Goal: Task Accomplishment & Management: Manage account settings

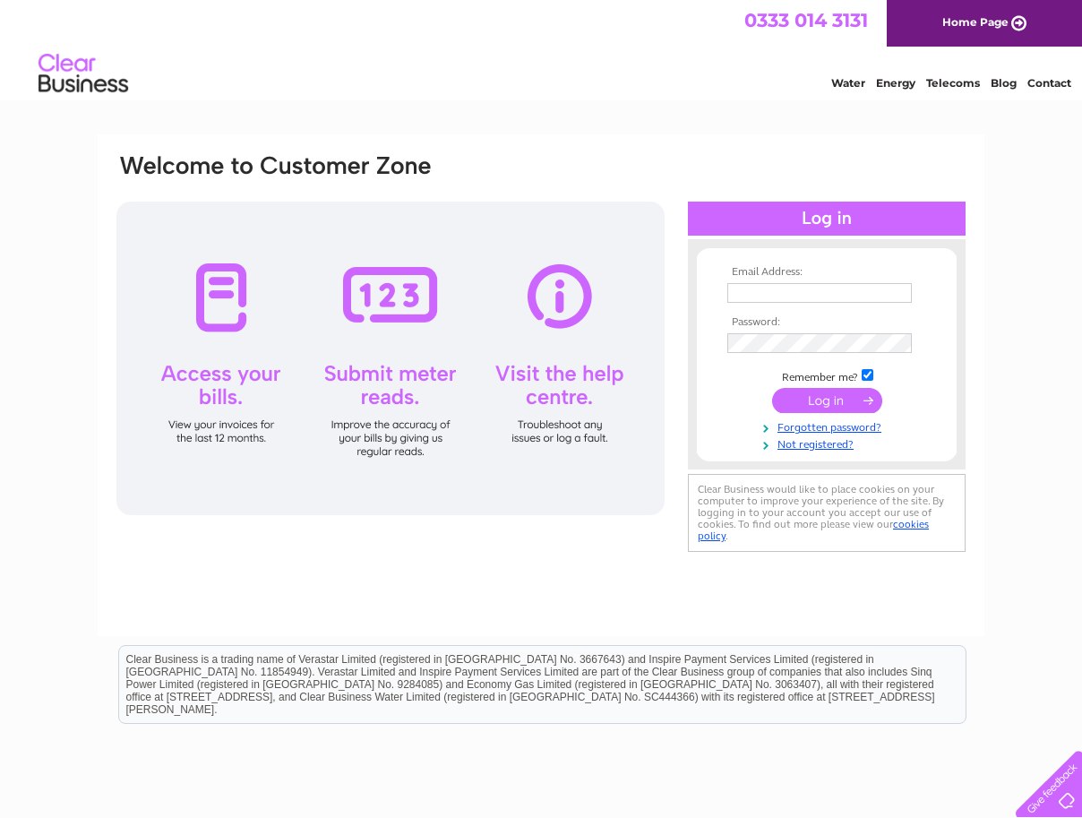
type input "graham.neish@salvationarmy.org.uk"
click at [828, 396] on input "submit" at bounding box center [827, 400] width 110 height 25
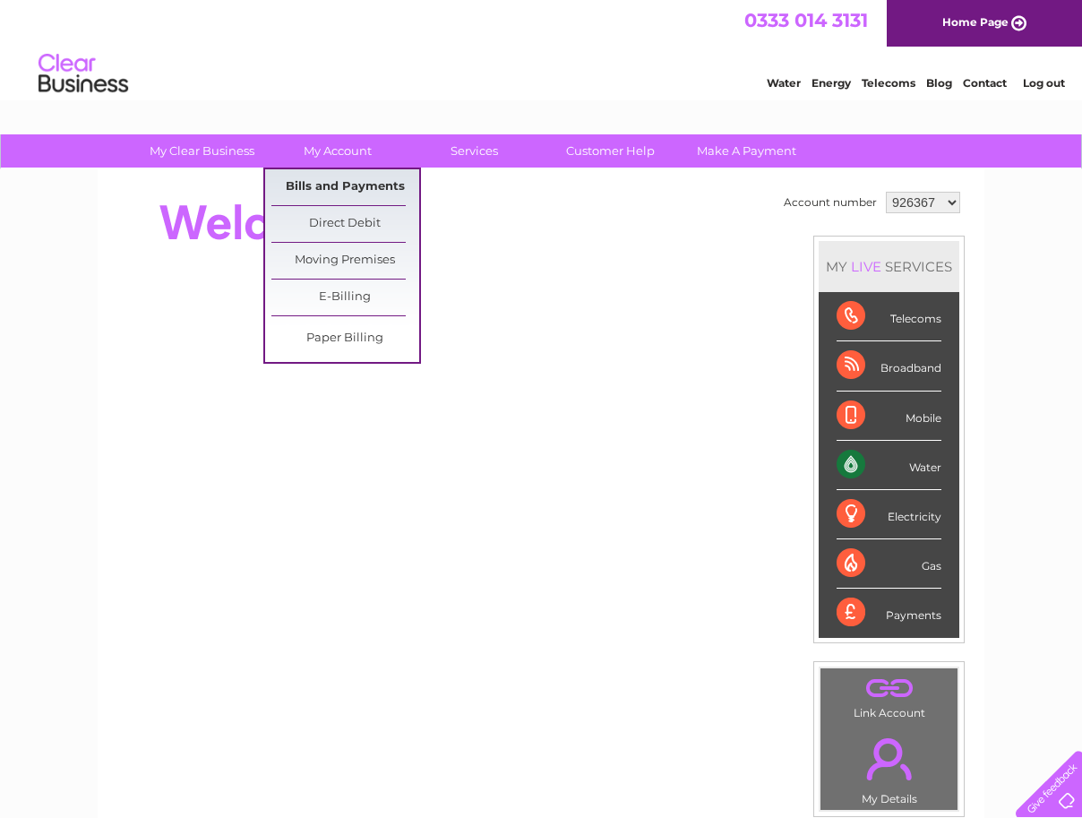
click at [349, 188] on link "Bills and Payments" at bounding box center [345, 187] width 148 height 36
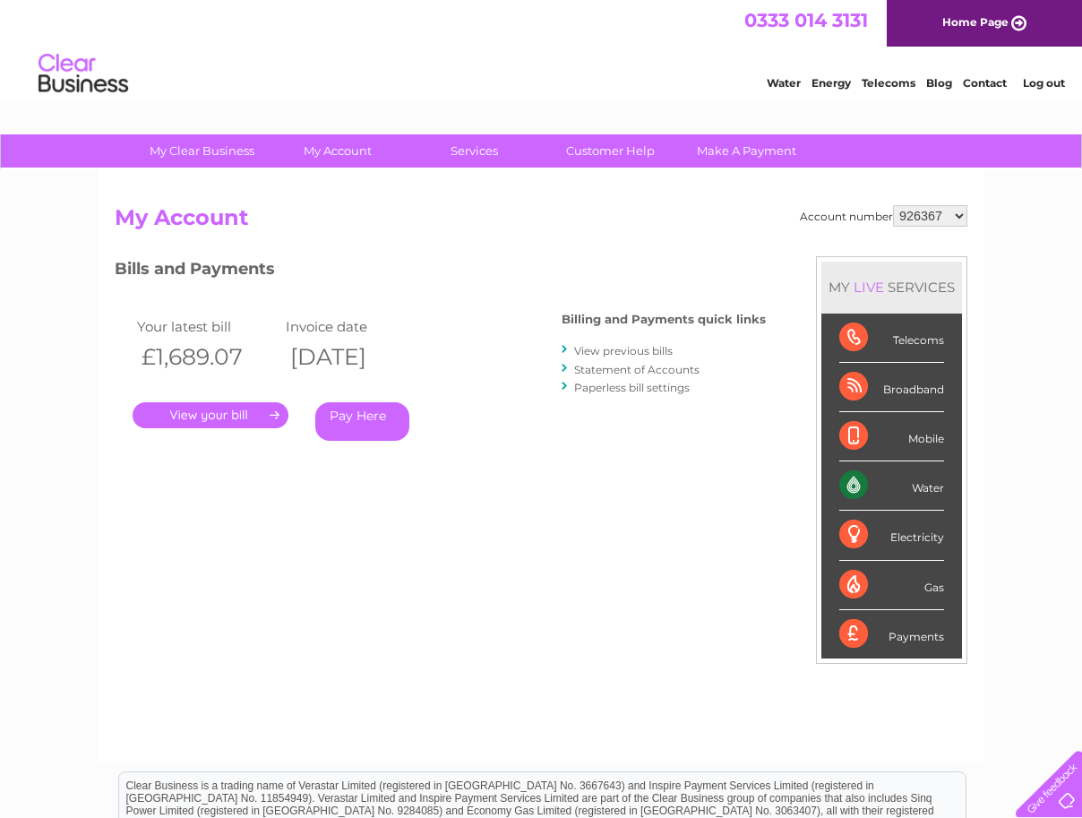
click at [228, 410] on link "." at bounding box center [211, 415] width 156 height 26
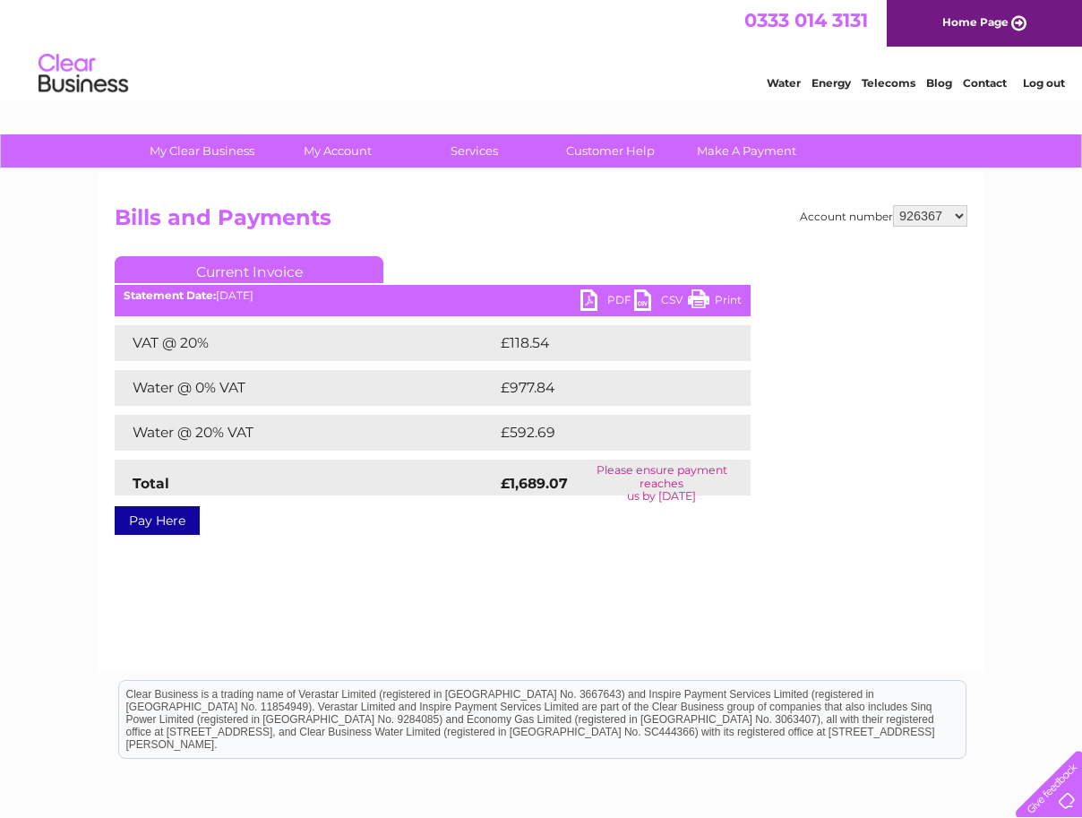
click at [590, 299] on link "PDF" at bounding box center [608, 302] width 54 height 26
click at [962, 220] on select "926367 1119041" at bounding box center [930, 216] width 74 height 22
select select "1119041"
click at [894, 205] on select "926367 1119041" at bounding box center [930, 216] width 74 height 22
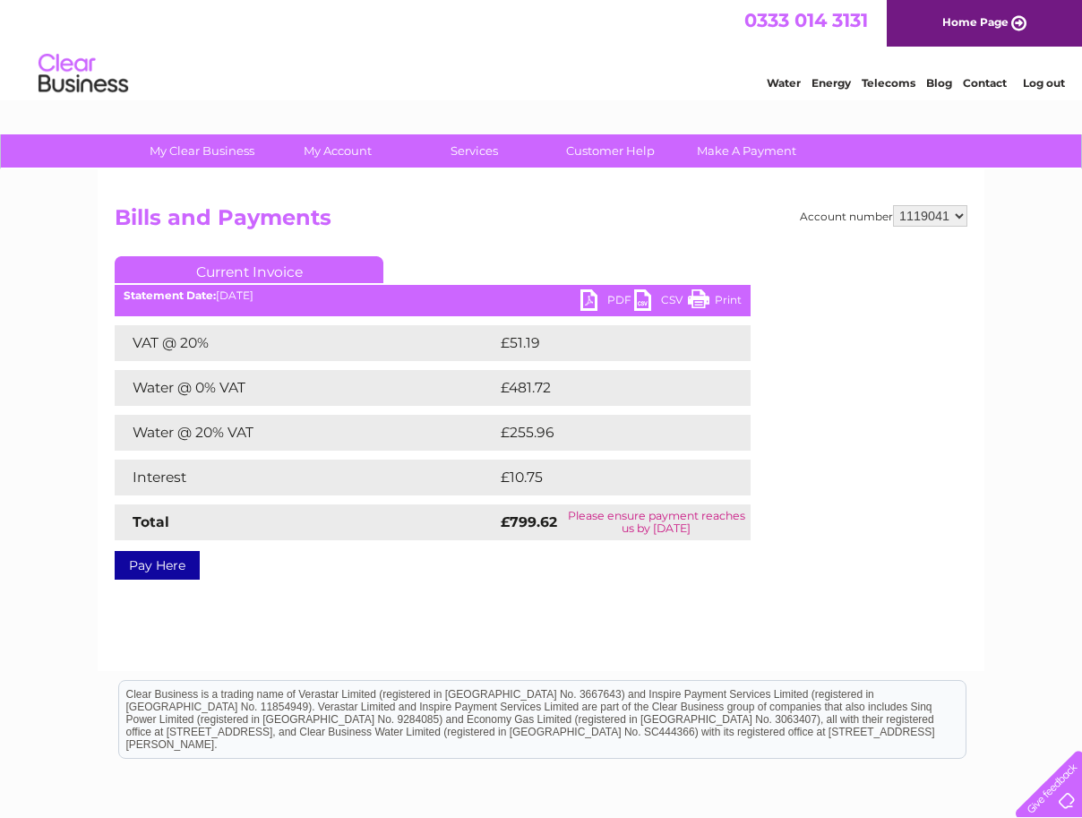
click at [595, 299] on link "PDF" at bounding box center [608, 302] width 54 height 26
click at [1039, 83] on link "Log out" at bounding box center [1044, 82] width 42 height 13
